Goal: Information Seeking & Learning: Learn about a topic

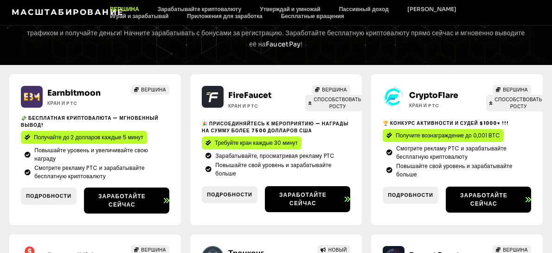
scroll to position [139, 0]
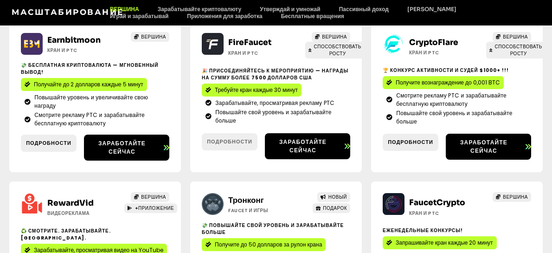
click at [209, 158] on div "FireFaucet Кран и PTC ВЕРШИНА СПОСОБСТВОВАТЬ РОСТУ 🎉 Присоединяйтесь к мероприя…" at bounding box center [276, 96] width 172 height 151
click at [229, 145] on font "Подробности" at bounding box center [229, 141] width 45 height 7
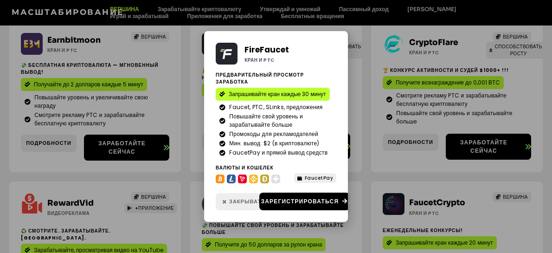
click at [239, 198] on font "Закрывать" at bounding box center [247, 201] width 36 height 7
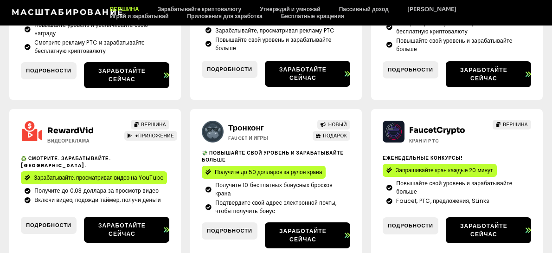
scroll to position [232, 0]
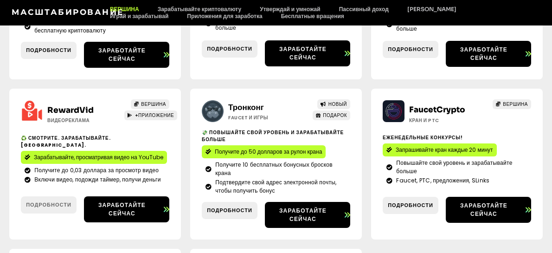
click at [52, 208] on font "Подробности" at bounding box center [48, 204] width 45 height 7
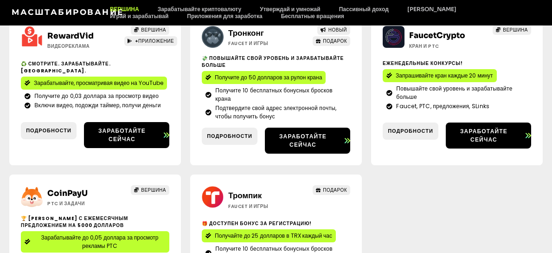
scroll to position [307, 0]
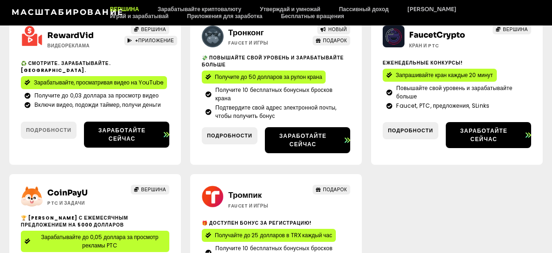
click at [45, 126] on font "Подробности" at bounding box center [48, 129] width 45 height 7
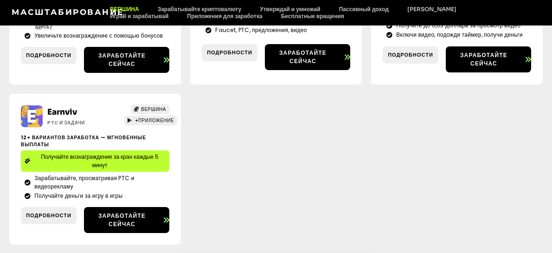
scroll to position [1484, 0]
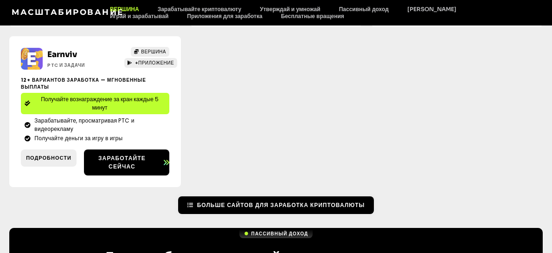
click at [257, 196] on link "Больше сайтов для заработка криптовалюты" at bounding box center [276, 205] width 196 height 18
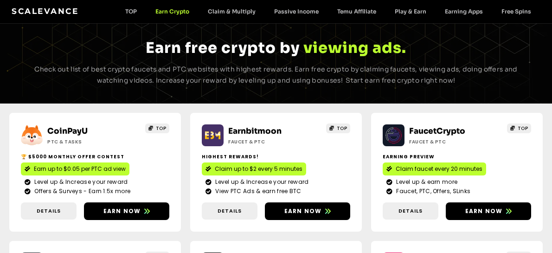
scroll to position [95, 0]
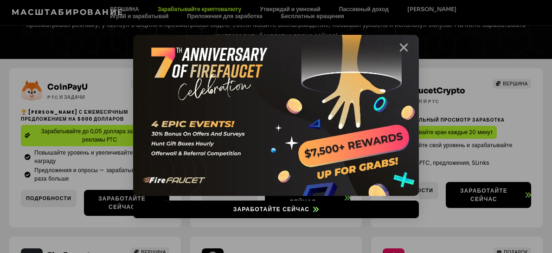
click at [405, 50] on icon "Закрывать" at bounding box center [404, 48] width 12 height 12
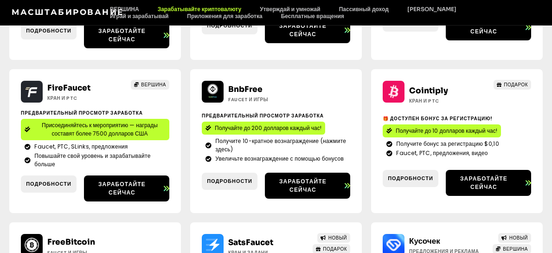
scroll to position [280, 0]
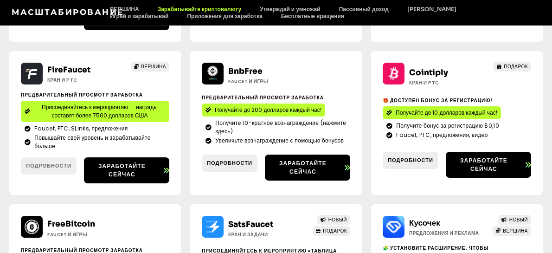
click at [48, 169] on font "Подробности" at bounding box center [48, 165] width 45 height 7
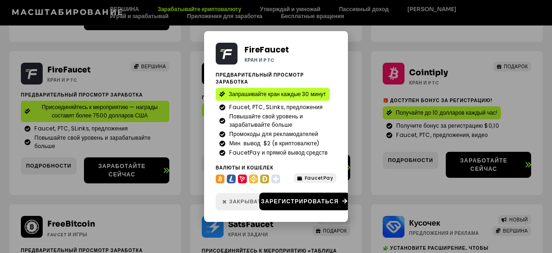
click at [239, 199] on font "Закрывать" at bounding box center [247, 201] width 36 height 7
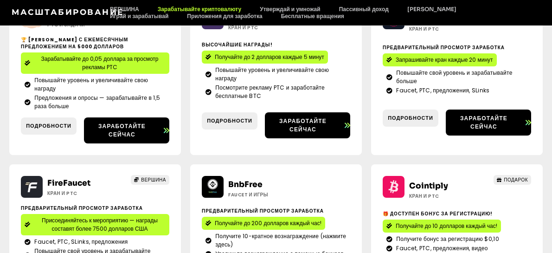
scroll to position [95, 0]
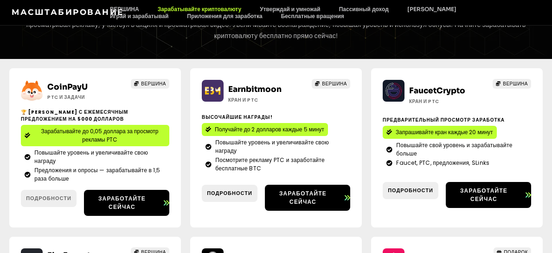
click at [53, 202] on font "Подробности" at bounding box center [48, 197] width 45 height 7
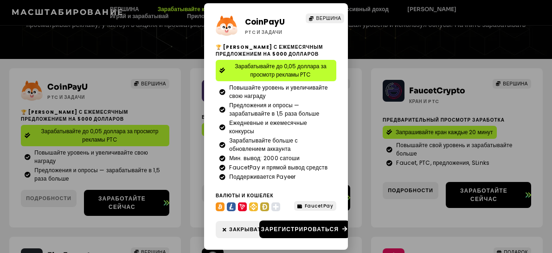
scroll to position [7, 0]
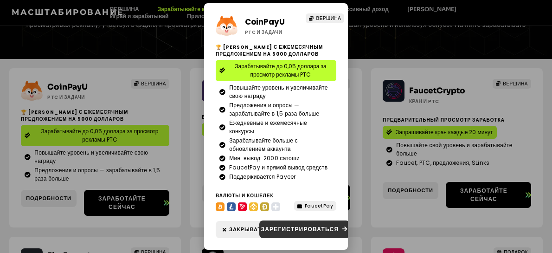
click at [298, 225] on font "Зарегистрироваться" at bounding box center [300, 229] width 78 height 8
click at [290, 229] on font "Зарегистрироваться" at bounding box center [300, 229] width 78 height 8
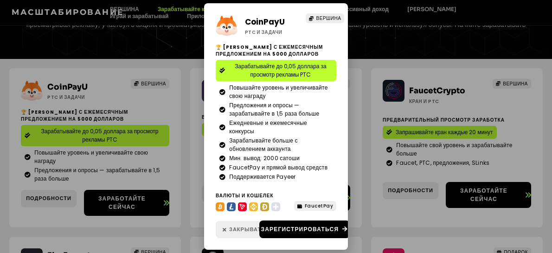
click at [238, 225] on font "Закрывать" at bounding box center [247, 228] width 36 height 7
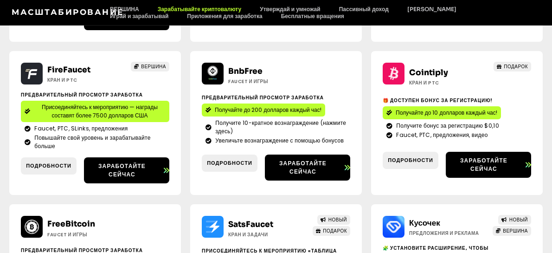
scroll to position [298, 0]
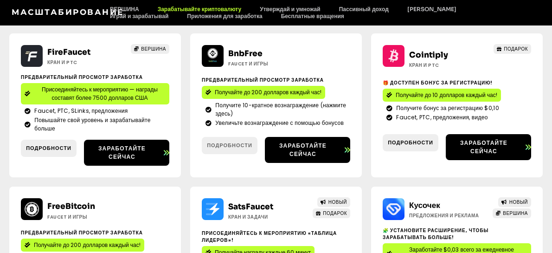
click at [224, 149] on font "Подробности" at bounding box center [229, 144] width 45 height 7
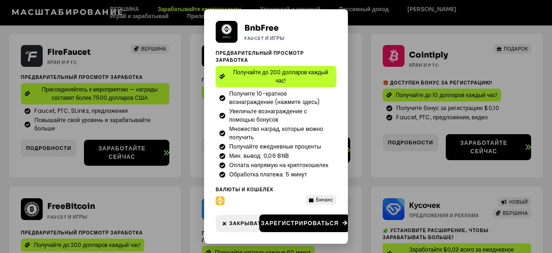
scroll to position [280, 0]
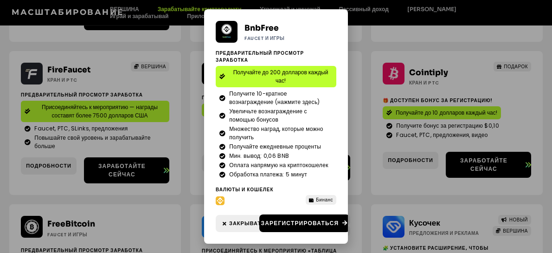
click at [369, 27] on div "BnbFree Faucet и игры Предварительный просмотр заработка Получайте до 200 долла…" at bounding box center [276, 126] width 552 height 253
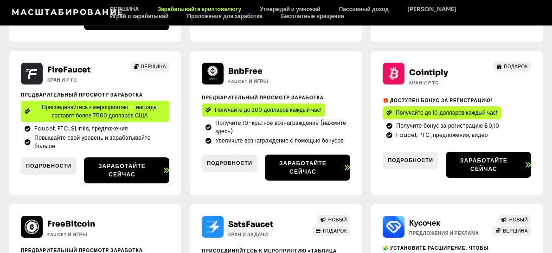
scroll to position [298, 0]
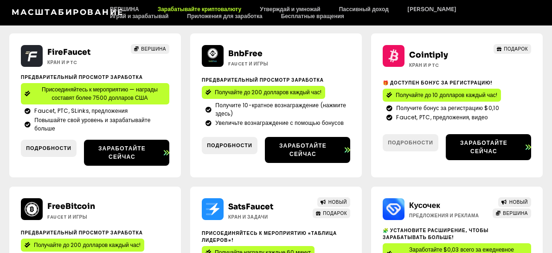
click at [424, 146] on font "Подробности" at bounding box center [410, 142] width 45 height 7
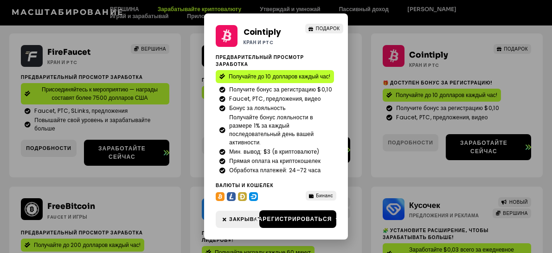
scroll to position [280, 0]
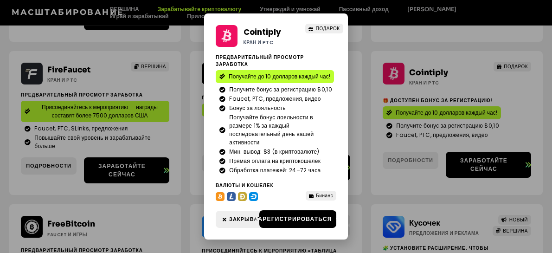
click at [424, 150] on div "Cointiply Кран и PTC ПОДАРОК Предварительный просмотр заработка Получайте до 10…" at bounding box center [276, 126] width 552 height 253
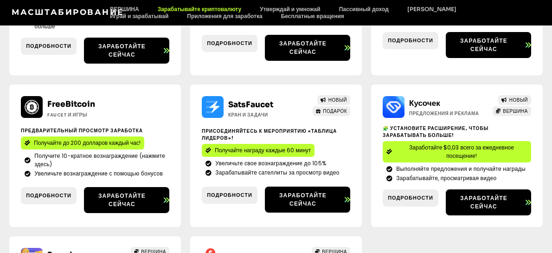
scroll to position [418, 0]
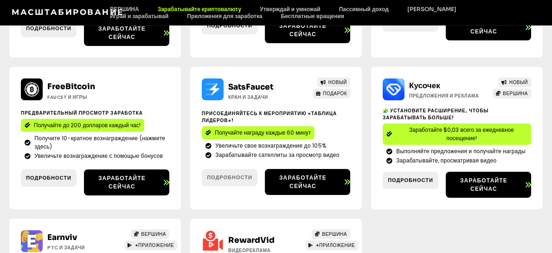
click at [241, 173] on link "Подробности" at bounding box center [230, 177] width 56 height 17
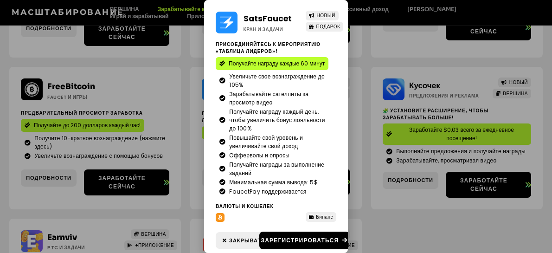
scroll to position [400, 0]
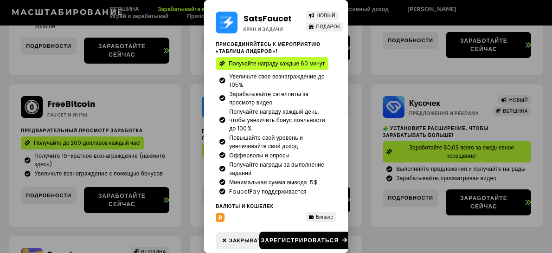
click at [382, 216] on div "SatsFaucet Кран и задачи НОВЫЙ ПОДАРОК Присоединяйтесь к мероприятию «Таблица л…" at bounding box center [276, 126] width 552 height 253
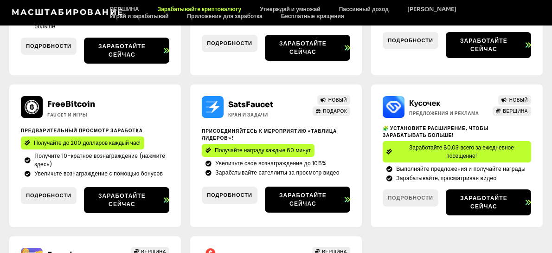
click at [413, 194] on font "Подробности" at bounding box center [410, 197] width 45 height 7
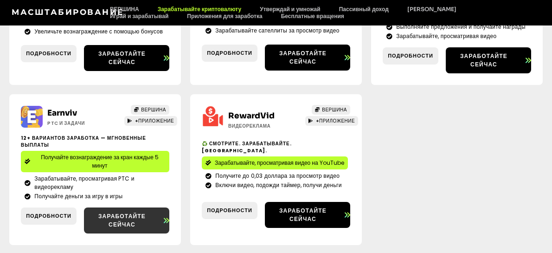
scroll to position [557, 0]
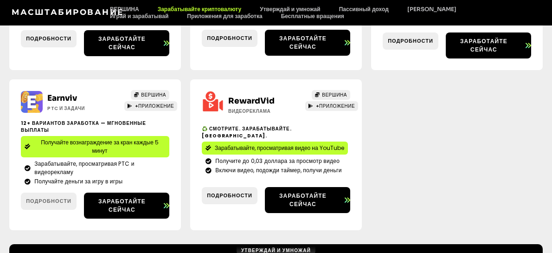
click at [49, 197] on font "Подробности" at bounding box center [48, 200] width 45 height 7
click at [245, 192] on font "Подробности" at bounding box center [229, 195] width 45 height 7
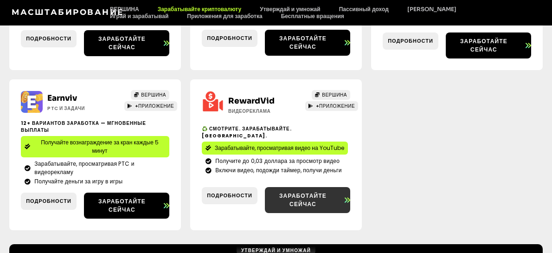
click at [291, 192] on font "Заработайте сейчас" at bounding box center [302, 200] width 47 height 16
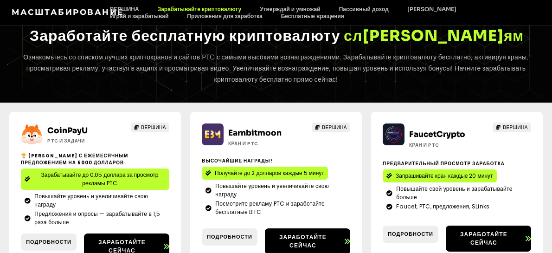
scroll to position [0, 0]
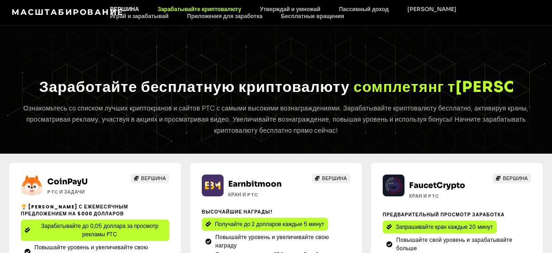
click at [134, 9] on font "ВЕРШИНА" at bounding box center [124, 9] width 29 height 7
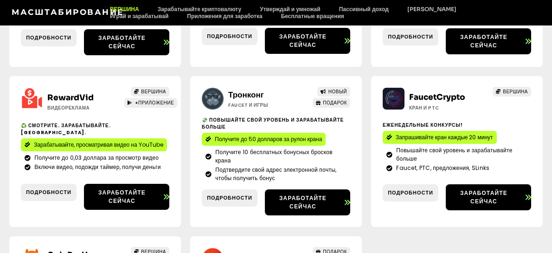
scroll to position [262, 0]
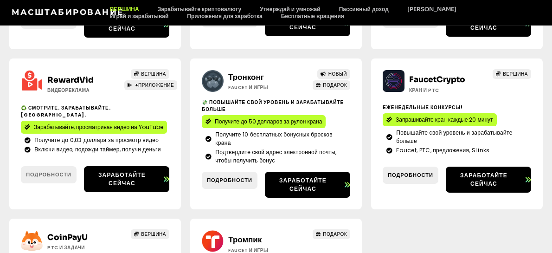
click at [46, 178] on font "Подробности" at bounding box center [48, 174] width 45 height 7
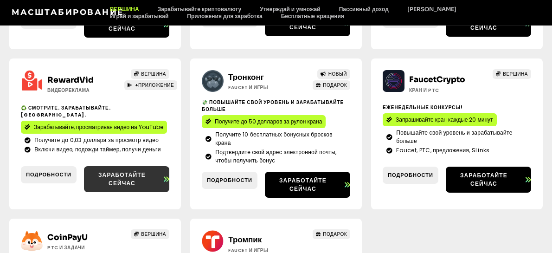
click at [126, 182] on font "Заработайте сейчас" at bounding box center [121, 179] width 47 height 16
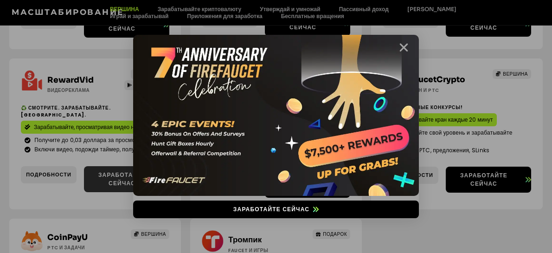
scroll to position [244, 0]
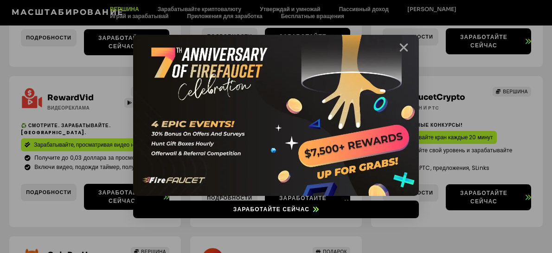
click at [401, 46] on icon "Закрывать" at bounding box center [404, 48] width 12 height 12
